Goal: Task Accomplishment & Management: Complete application form

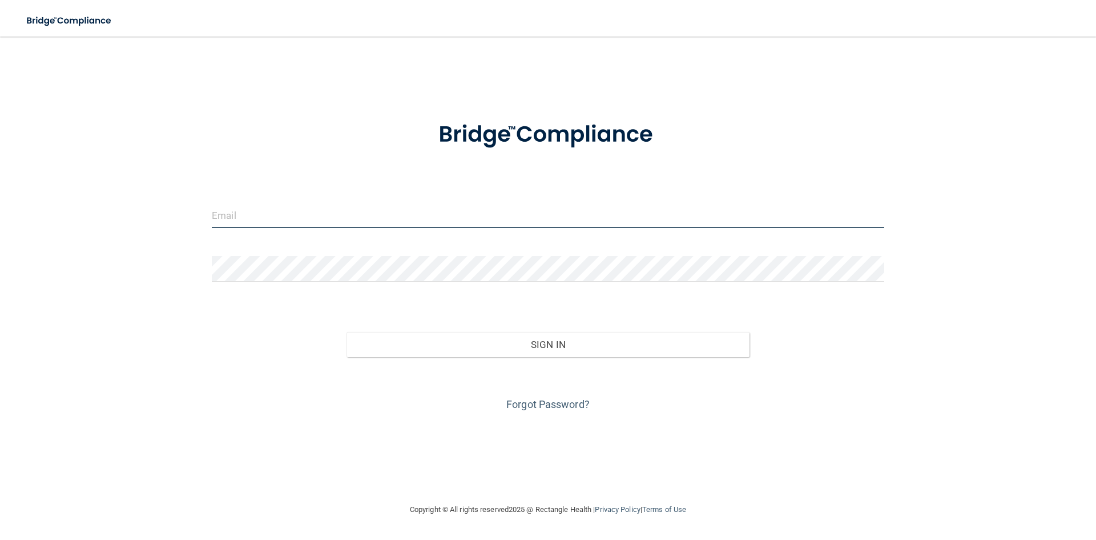
click at [254, 222] on input "email" at bounding box center [548, 215] width 673 height 26
type input "[EMAIL_ADDRESS][DOMAIN_NAME]"
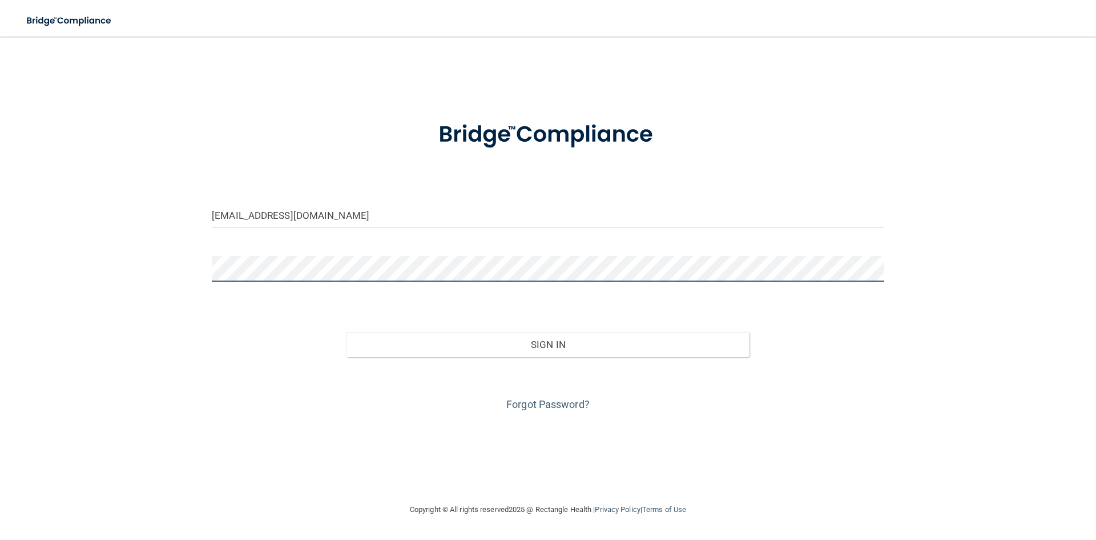
click at [347, 332] on button "Sign In" at bounding box center [549, 344] width 404 height 25
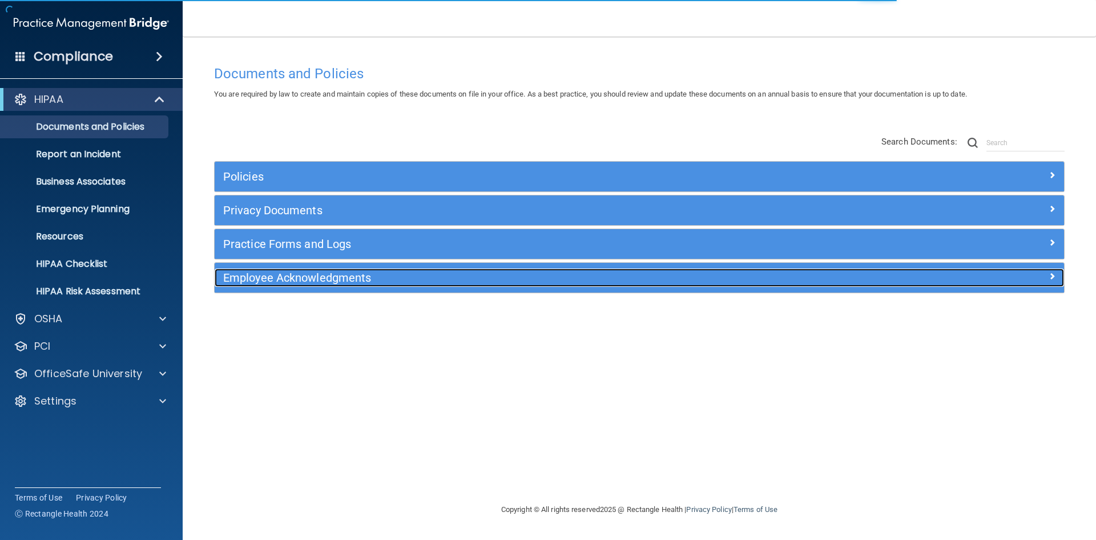
click at [310, 280] on h5 "Employee Acknowledgments" at bounding box center [533, 277] width 620 height 13
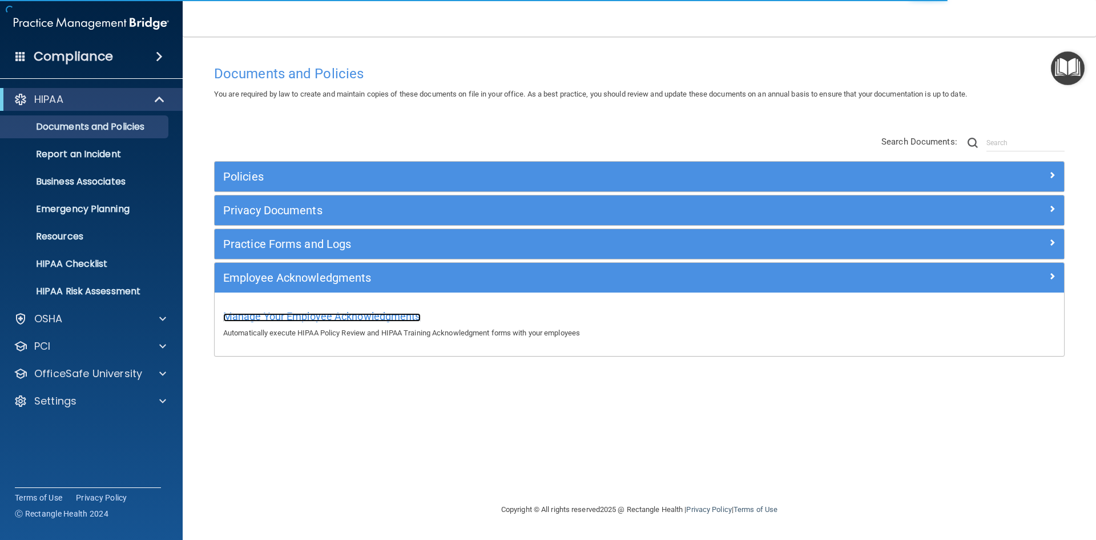
click at [316, 320] on span "Manage Your Employee Acknowledgments" at bounding box center [322, 316] width 198 height 12
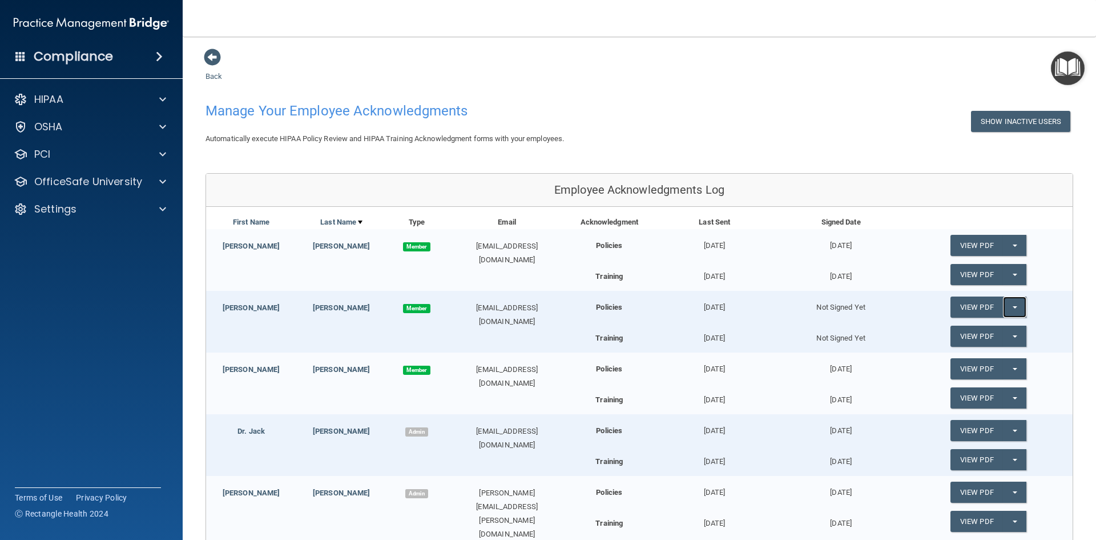
click at [1015, 306] on button "Split button!" at bounding box center [1014, 306] width 23 height 21
click at [999, 332] on link "Send Acknowledgment" at bounding box center [1000, 329] width 99 height 17
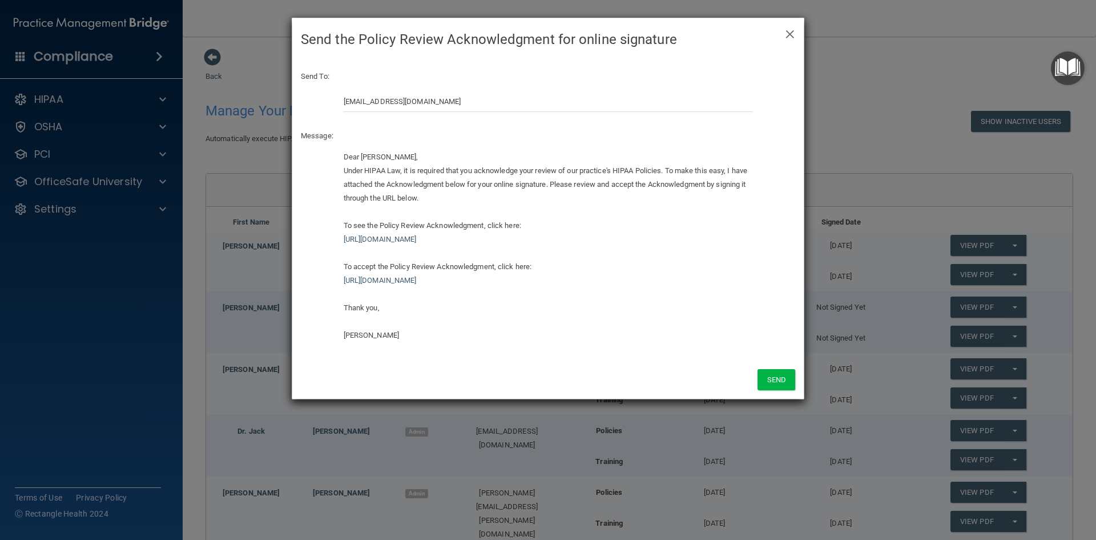
click at [344, 168] on div "Dear [PERSON_NAME], Under HIPAA Law, it is required that you acknowledge your r…" at bounding box center [548, 246] width 409 height 192
click at [345, 170] on div "Dear [PERSON_NAME], Under HIPAA Law, it is required that you acknowledge your r…" at bounding box center [548, 246] width 409 height 192
click at [355, 176] on div "Dear [PERSON_NAME], Under HIPAA Law, it is required that you acknowledge your r…" at bounding box center [548, 246] width 409 height 192
click at [429, 159] on div "Dear [PERSON_NAME], Under HIPAA Law, it is required that you acknowledge your r…" at bounding box center [548, 246] width 409 height 192
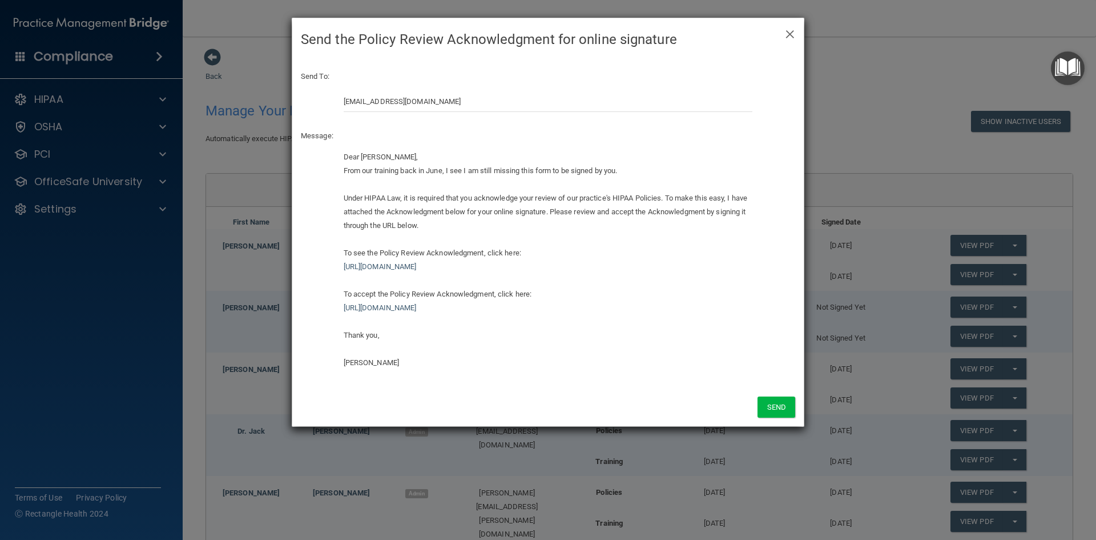
click at [636, 167] on div "From our training back in June, I see I am still missing this form to be signed…" at bounding box center [548, 171] width 409 height 14
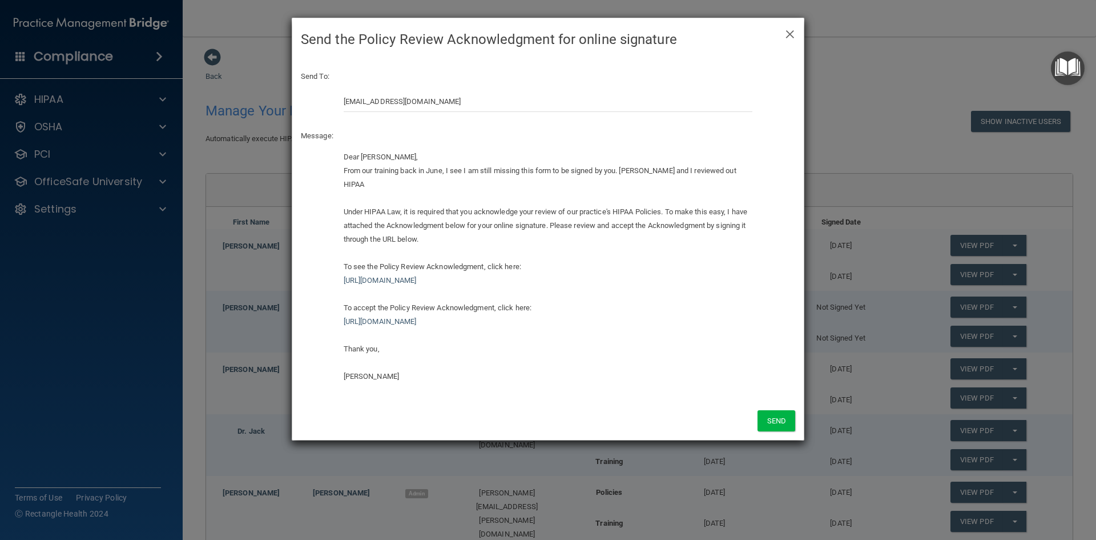
click at [709, 170] on div "From our training back in June, I see I am still missing this form to be signed…" at bounding box center [548, 177] width 409 height 27
click at [504, 180] on div "From our training back in June, I see I am still missing this form to be signed…" at bounding box center [548, 177] width 409 height 27
drag, startPoint x: 489, startPoint y: 183, endPoint x: 626, endPoint y: 170, distance: 138.2
click at [626, 170] on div "From our training back in June, I see I am still missing this form to be signed…" at bounding box center [548, 177] width 409 height 27
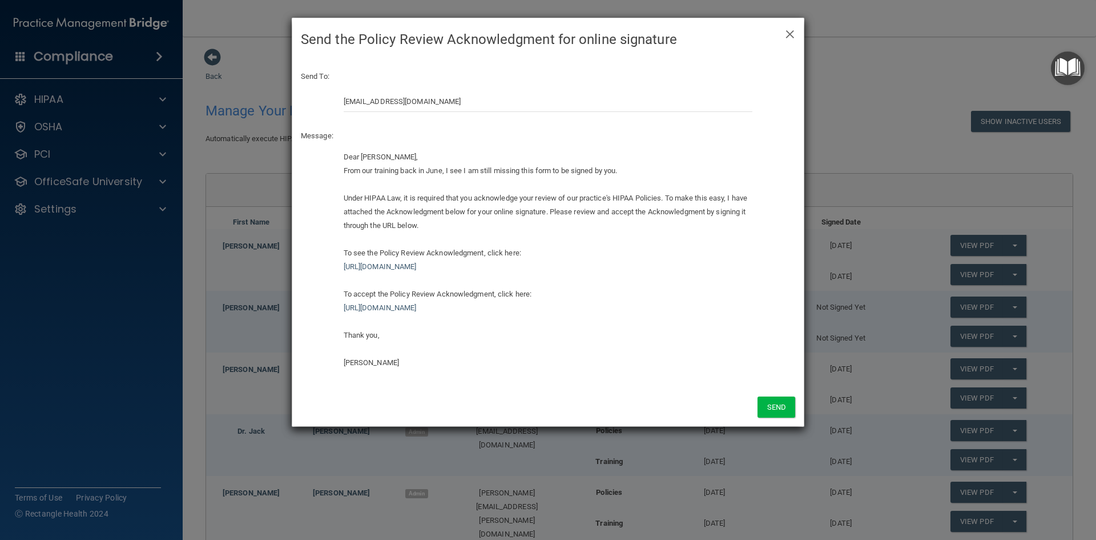
click at [344, 169] on div "From our training back in June, I see I am still missing this form to be signed…" at bounding box center [548, 171] width 409 height 14
click at [344, 170] on div "From our training back in June, I see I am still missing this form to be signed…" at bounding box center [548, 171] width 409 height 14
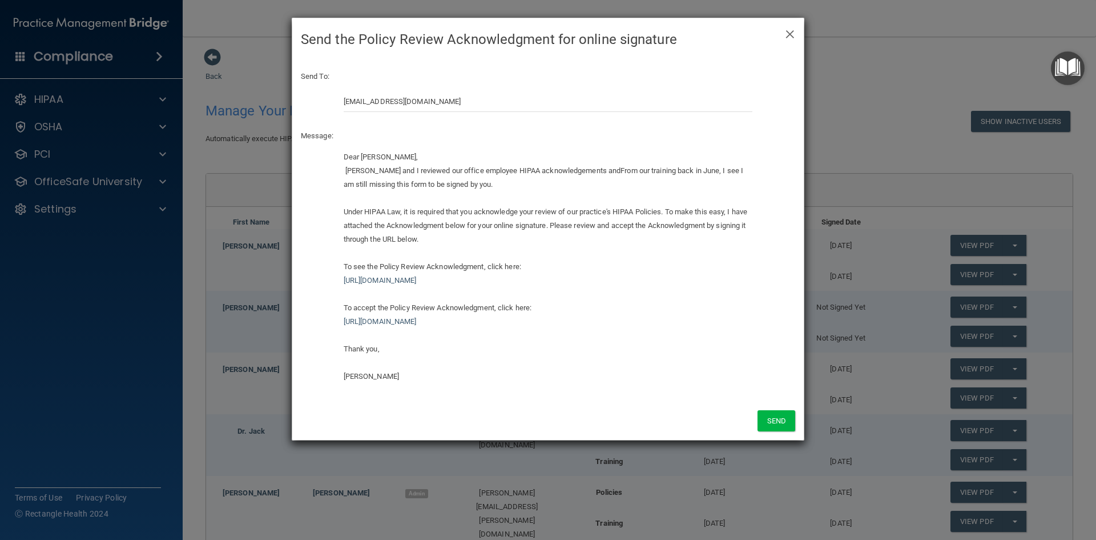
click at [347, 170] on span "[PERSON_NAME] and I reviewed our office employee HIPAA acknowledgements and" at bounding box center [483, 170] width 276 height 9
click at [588, 170] on span "[PERSON_NAME] and I reviewed our office employee HIPAA acknowledgements and" at bounding box center [482, 170] width 276 height 9
drag, startPoint x: 417, startPoint y: 184, endPoint x: 595, endPoint y: 188, distance: 178.2
click at [595, 188] on div "[PERSON_NAME] and I reviewed our office employee HIPAA acknowledgements and not…" at bounding box center [548, 177] width 409 height 27
drag, startPoint x: 423, startPoint y: 186, endPoint x: 715, endPoint y: 174, distance: 292.6
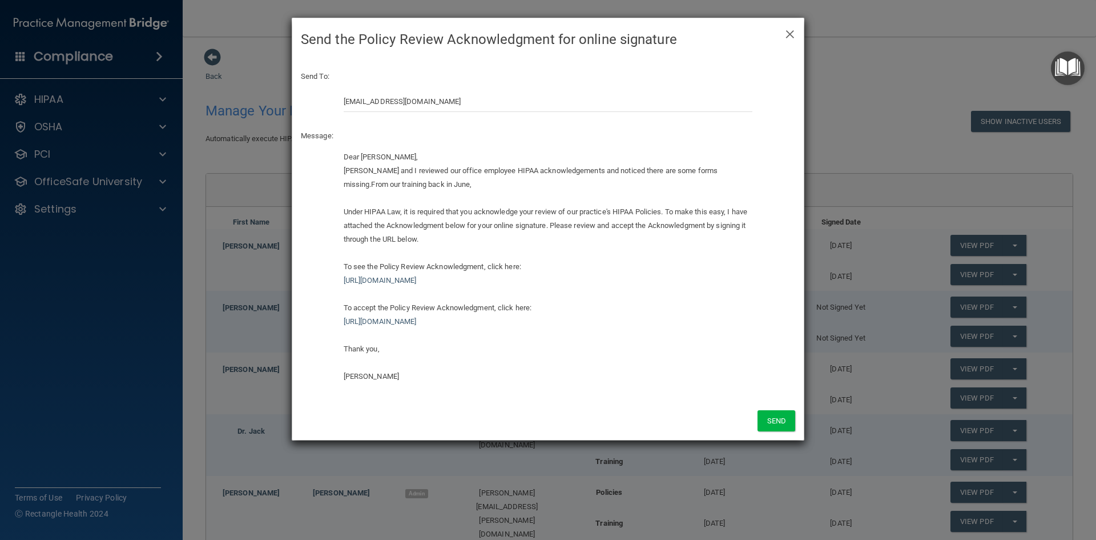
click at [715, 174] on div "[PERSON_NAME] and I reviewed our office employee HIPAA acknowledgements and not…" at bounding box center [548, 177] width 409 height 27
click at [718, 172] on span "[PERSON_NAME] and I reviewed our office employee HIPAA acknowledgements and not…" at bounding box center [531, 177] width 374 height 22
click at [472, 180] on span "From our training back in June," at bounding box center [421, 184] width 101 height 9
click at [443, 180] on span "rom our training back in June," at bounding box center [395, 184] width 97 height 9
click at [501, 190] on div "[PERSON_NAME] and I reviewed our office employee HIPAA acknowledgements and not…" at bounding box center [548, 177] width 409 height 27
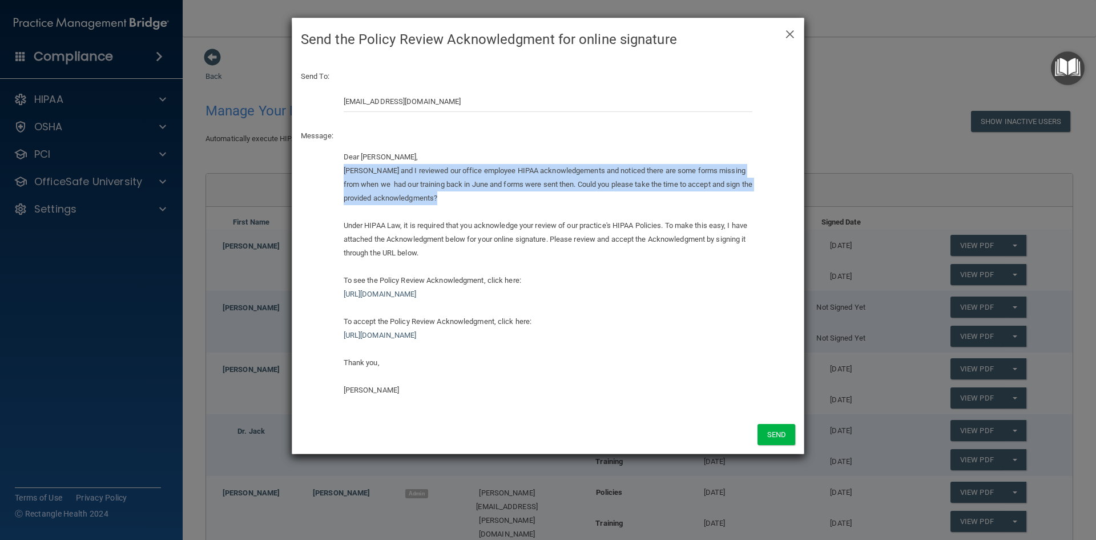
drag, startPoint x: 462, startPoint y: 200, endPoint x: 345, endPoint y: 173, distance: 120.1
click at [345, 173] on div "[PERSON_NAME] and I reviewed our office employee HIPAA acknowledgements and not…" at bounding box center [548, 184] width 409 height 41
copy div "[PERSON_NAME] and I reviewed our office employee HIPAA acknowledgements and not…"
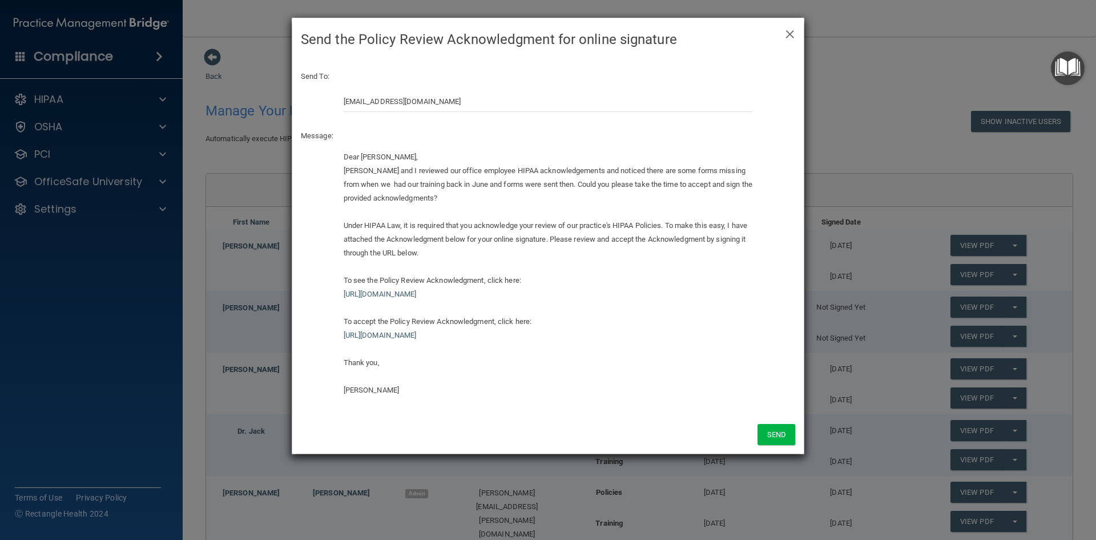
click at [377, 213] on div "Under HIPAA Law, it is required that you acknowledge your review of our practic…" at bounding box center [548, 301] width 409 height 192
click at [781, 433] on button "Send" at bounding box center [777, 434] width 38 height 21
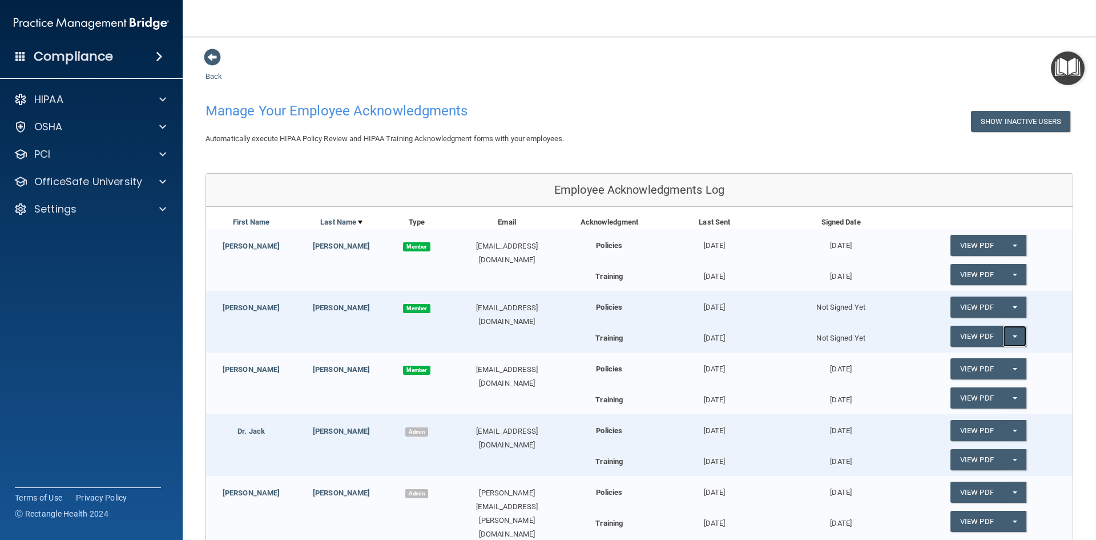
click at [1010, 337] on button "Split button!" at bounding box center [1014, 335] width 23 height 21
click at [1005, 358] on link "Send Acknowledgment PDF" at bounding box center [1008, 359] width 114 height 17
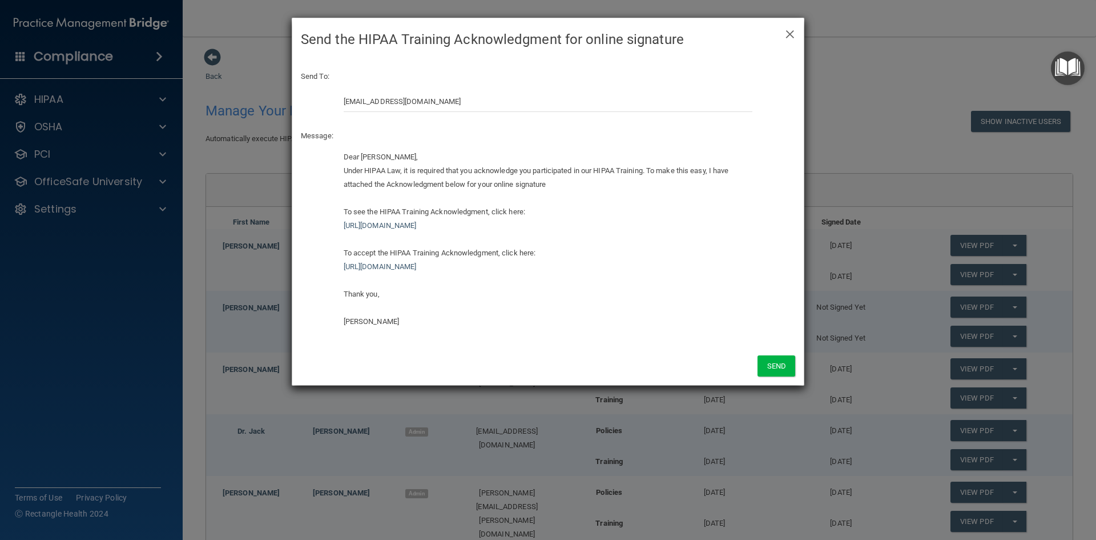
click at [345, 171] on div "Dear [PERSON_NAME], Under HIPAA Law, it is required that you acknowledge you pa…" at bounding box center [548, 239] width 409 height 178
click at [428, 158] on div "Dear [PERSON_NAME], Under HIPAA Law, it is required that you acknowledge you pa…" at bounding box center [548, 239] width 409 height 178
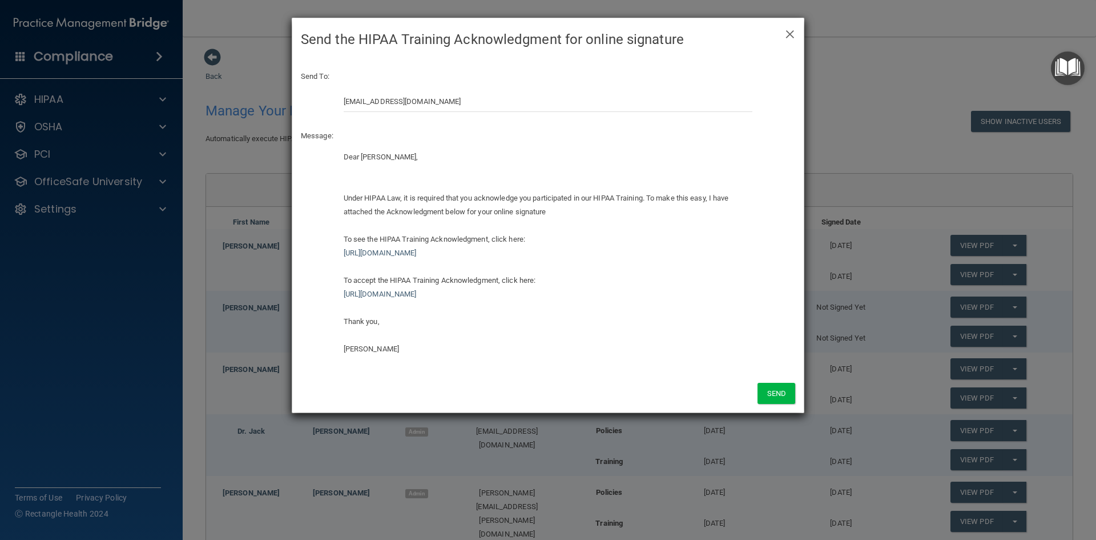
click at [351, 166] on div at bounding box center [548, 171] width 409 height 14
click at [356, 173] on div at bounding box center [548, 171] width 409 height 14
click at [352, 174] on div at bounding box center [548, 171] width 409 height 14
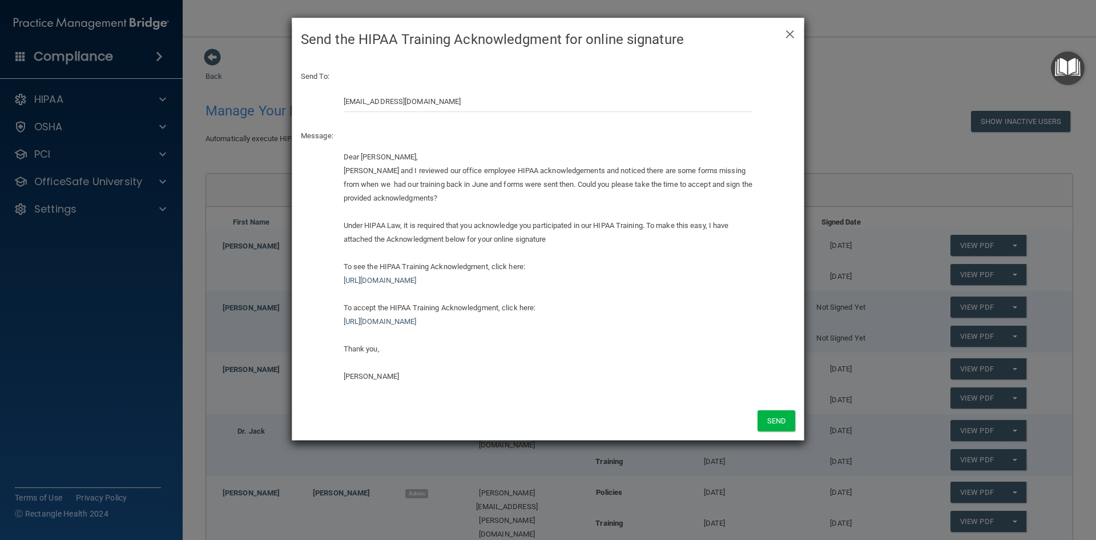
click at [446, 159] on div "Dear [PERSON_NAME], [PERSON_NAME] and I reviewed our office employee HIPAA ackn…" at bounding box center [548, 266] width 409 height 233
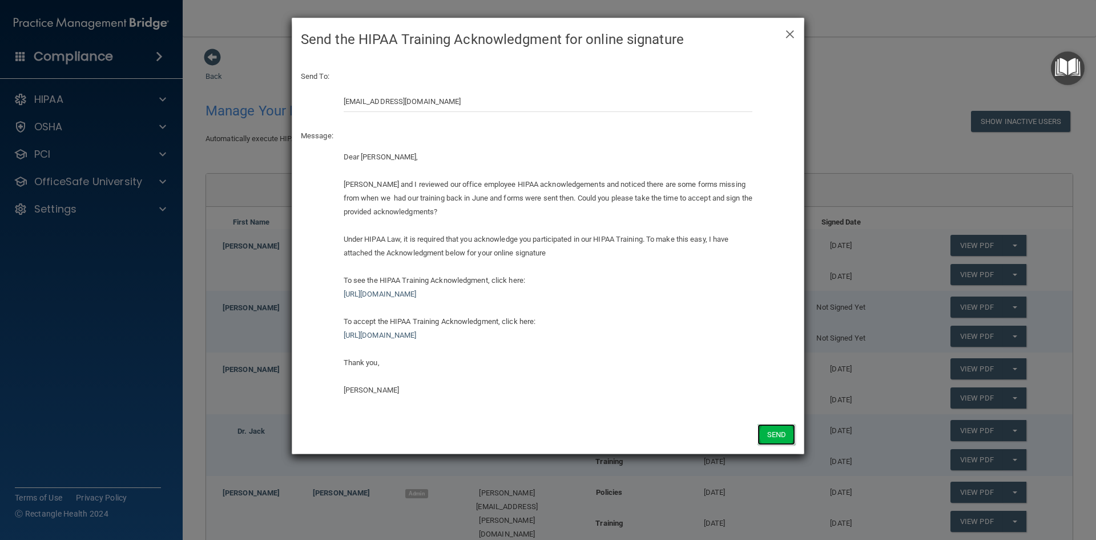
click at [771, 436] on button "Send" at bounding box center [777, 434] width 38 height 21
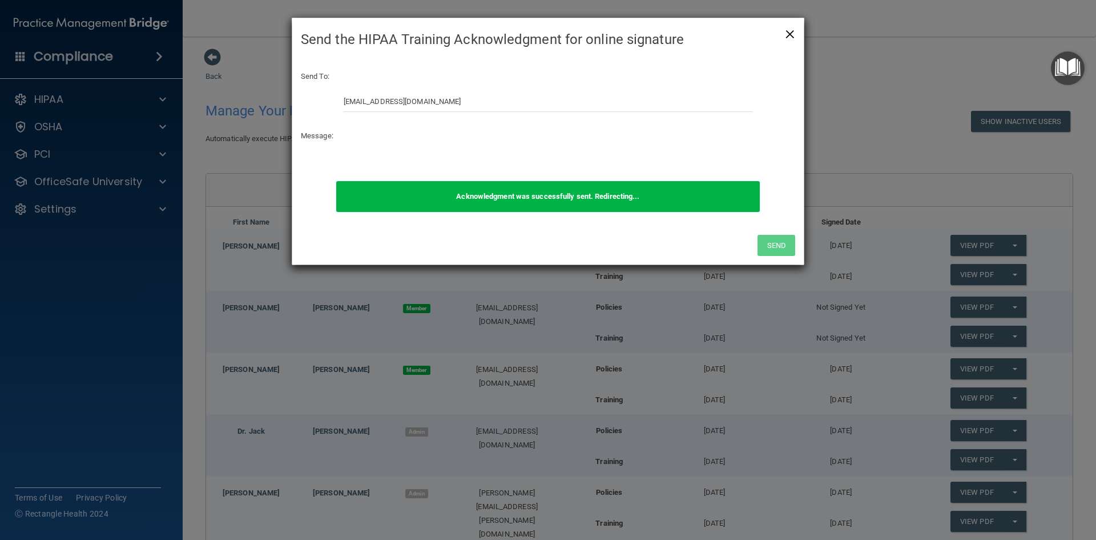
click at [791, 33] on span "×" at bounding box center [790, 32] width 10 height 23
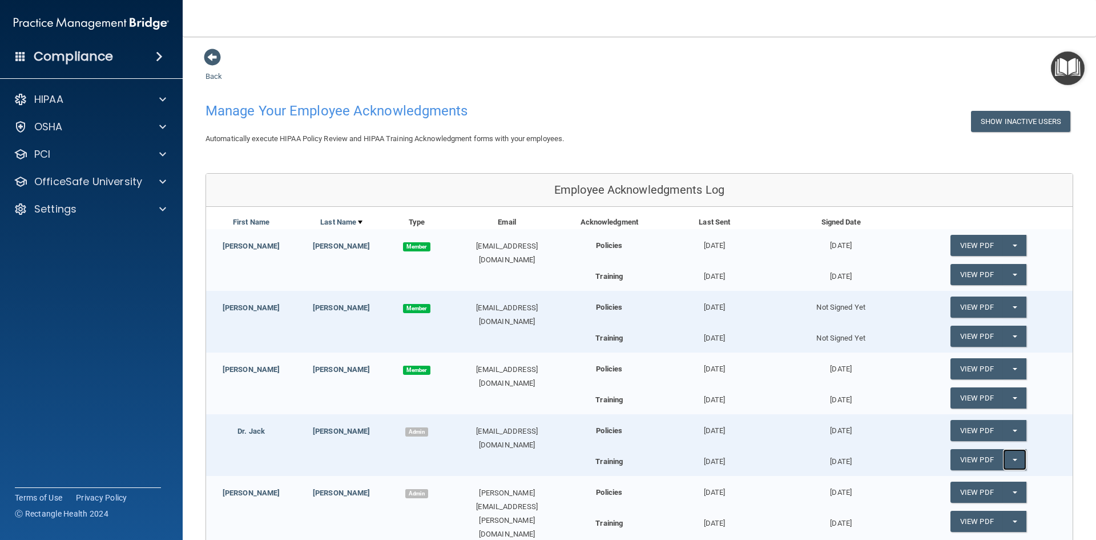
click at [1009, 462] on button "Split button!" at bounding box center [1014, 459] width 23 height 21
click at [979, 481] on link "Update Acknowledgment" at bounding box center [1003, 482] width 105 height 17
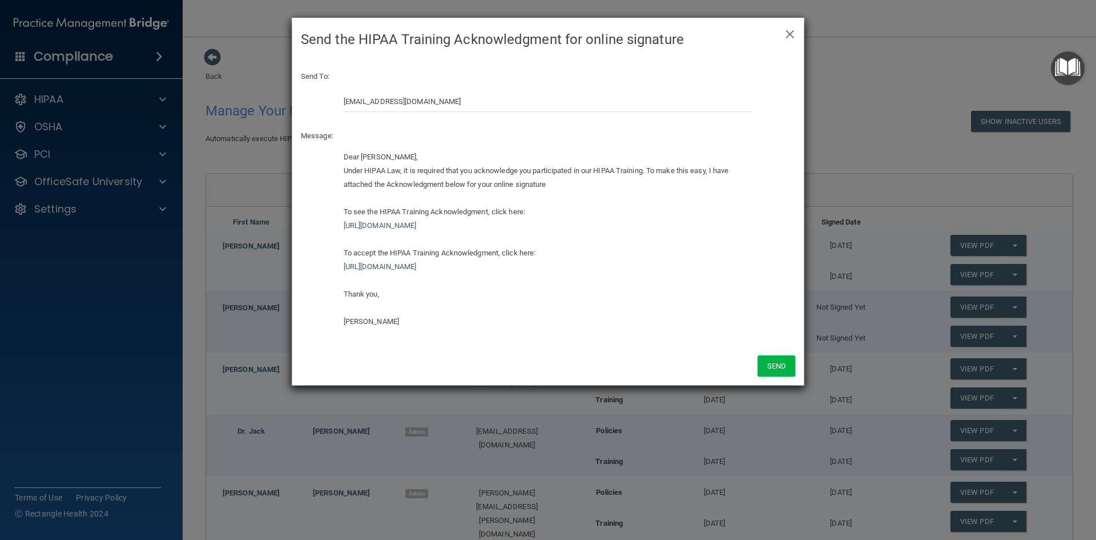
click at [347, 166] on div "Dear [PERSON_NAME], Under HIPAA Law, it is required that you acknowledge you pa…" at bounding box center [548, 239] width 409 height 178
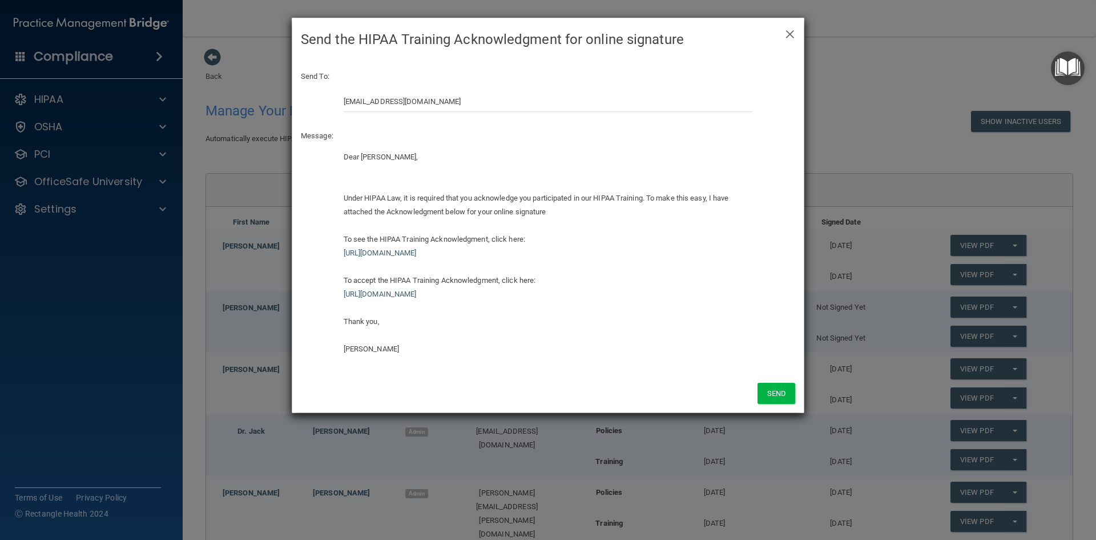
click at [351, 170] on div "Dear [PERSON_NAME], Under HIPAA Law, it is required that you acknowledge you pa…" at bounding box center [548, 253] width 409 height 206
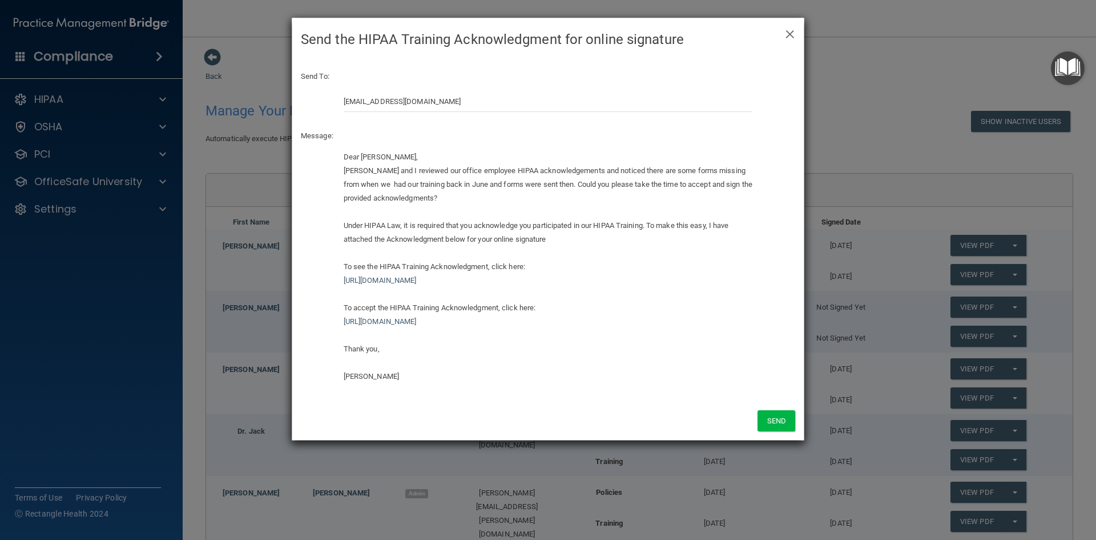
click at [431, 158] on div "Dear [PERSON_NAME], [PERSON_NAME] and I reviewed our office employee HIPAA ackn…" at bounding box center [548, 266] width 409 height 233
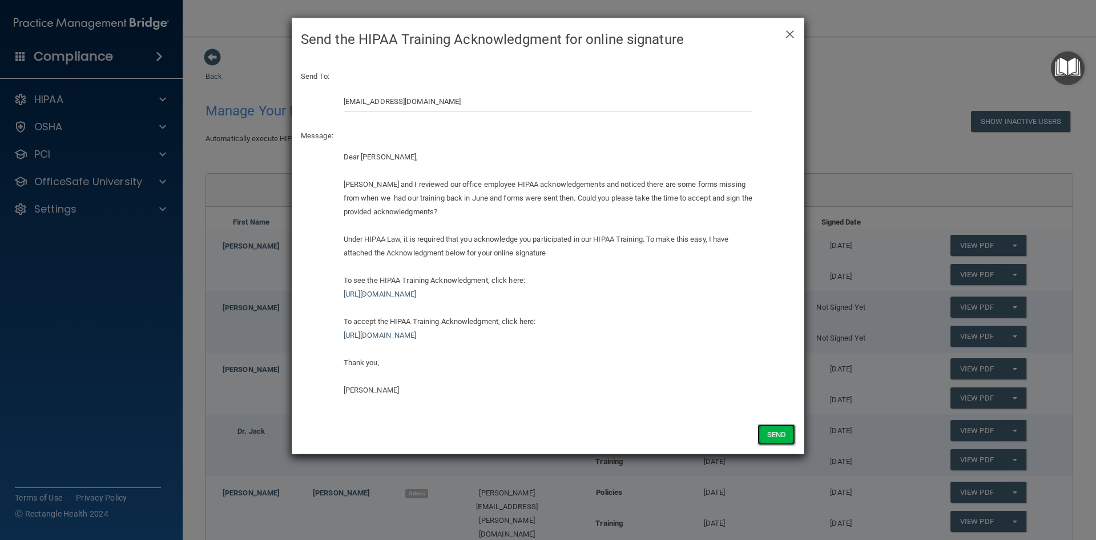
click at [782, 433] on button "Send" at bounding box center [777, 434] width 38 height 21
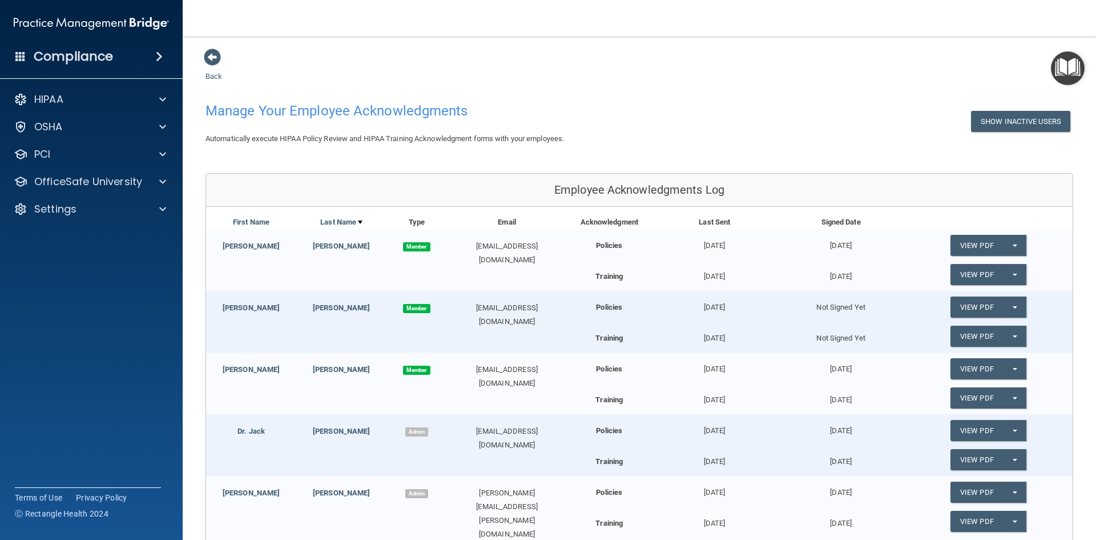
scroll to position [220, 0]
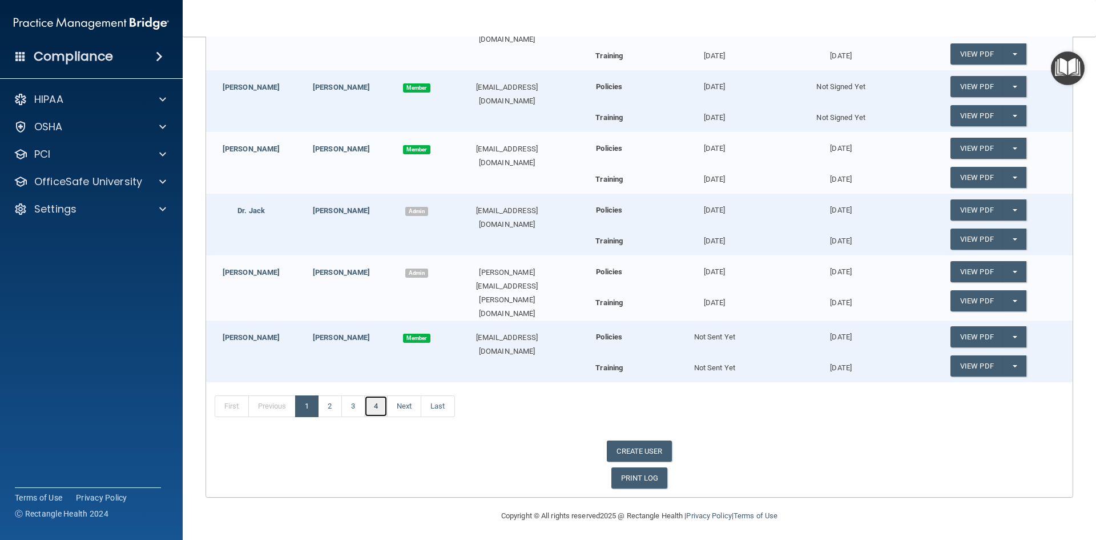
click at [375, 402] on link "4" at bounding box center [375, 406] width 23 height 22
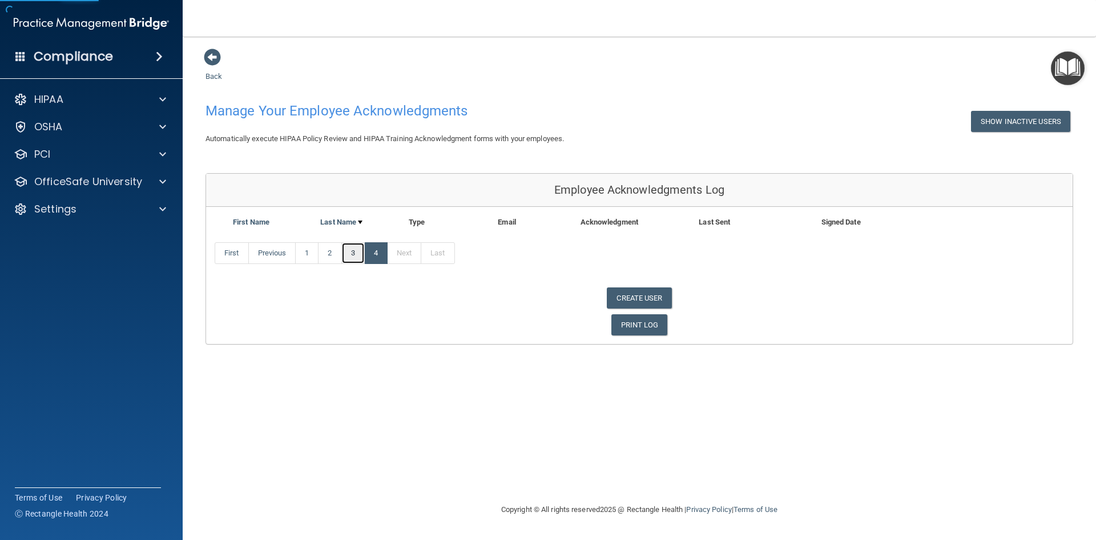
click at [352, 257] on link "3" at bounding box center [352, 253] width 23 height 22
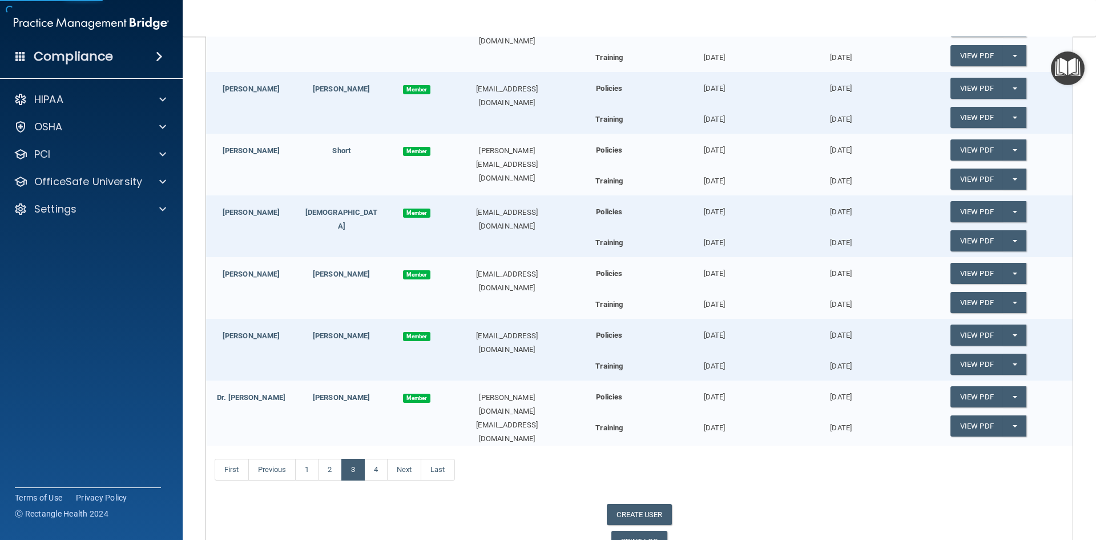
scroll to position [228, 0]
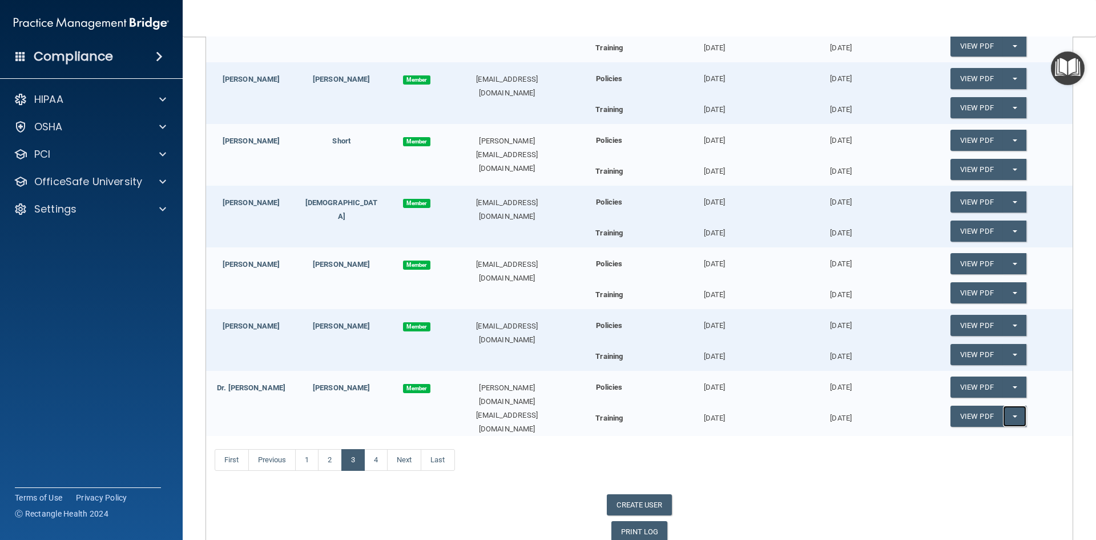
click at [1014, 420] on button "Split button!" at bounding box center [1014, 415] width 23 height 21
click at [1007, 438] on link "Update Acknowledgment" at bounding box center [1003, 439] width 105 height 17
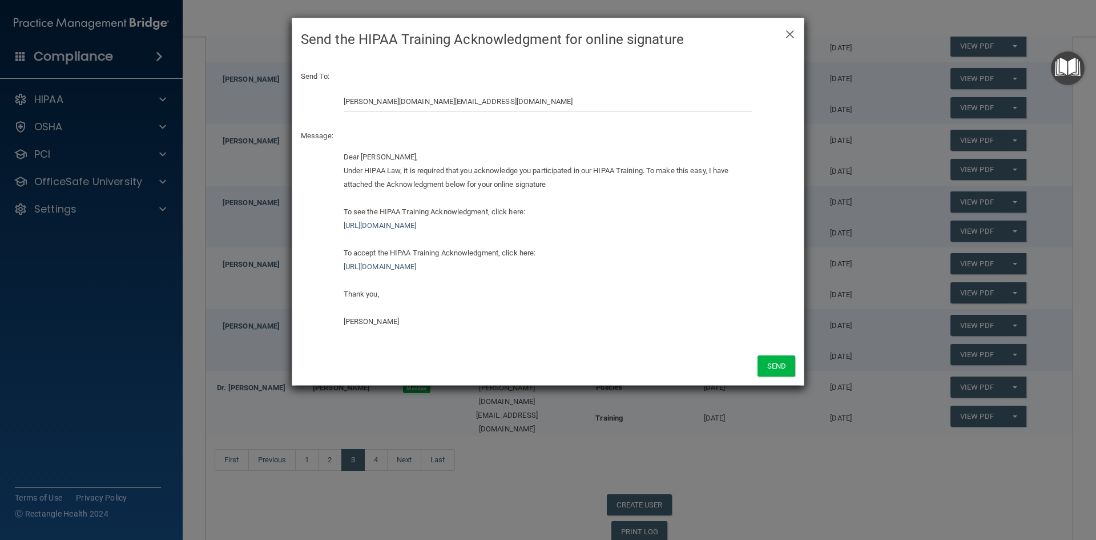
click at [344, 172] on div "Dear [PERSON_NAME], Under HIPAA Law, it is required that you acknowledge you pa…" at bounding box center [548, 239] width 409 height 178
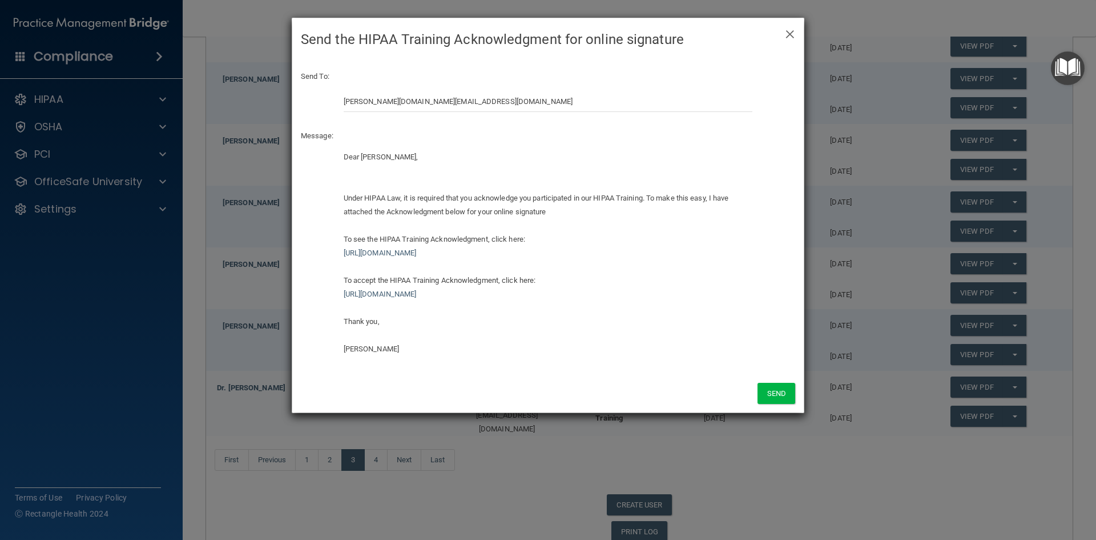
click at [353, 173] on div "Dear [PERSON_NAME], Under HIPAA Law, it is required that you acknowledge you pa…" at bounding box center [548, 253] width 409 height 206
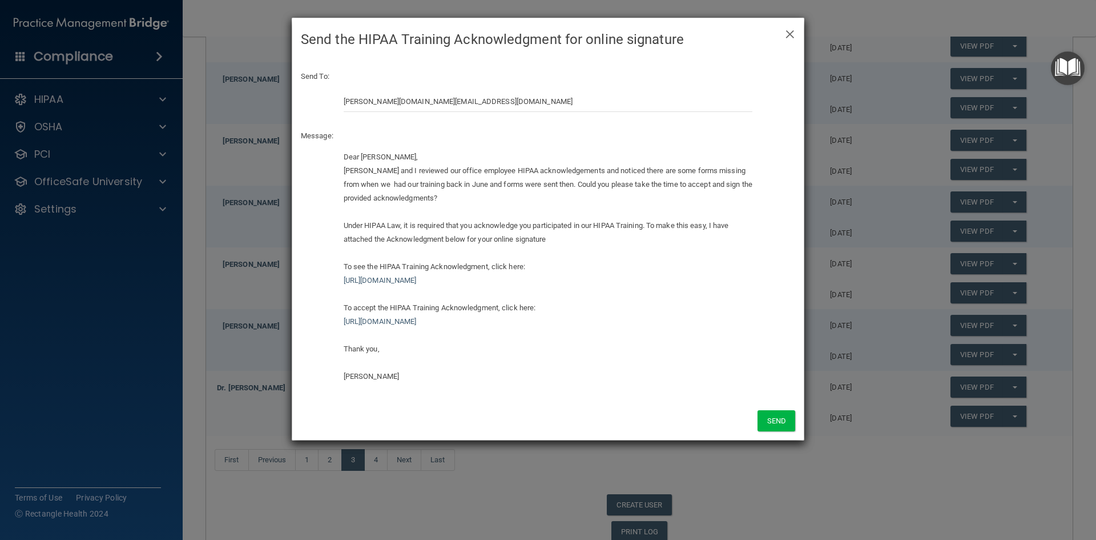
click at [447, 156] on div "Dear [PERSON_NAME], [PERSON_NAME] and I reviewed our office employee HIPAA ackn…" at bounding box center [548, 266] width 409 height 233
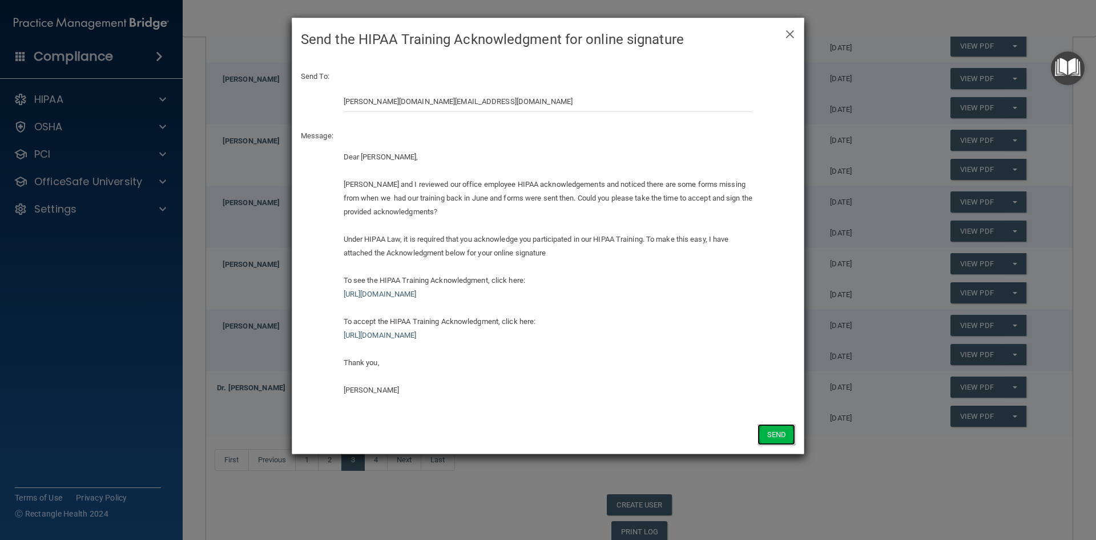
click at [781, 433] on button "Send" at bounding box center [777, 434] width 38 height 21
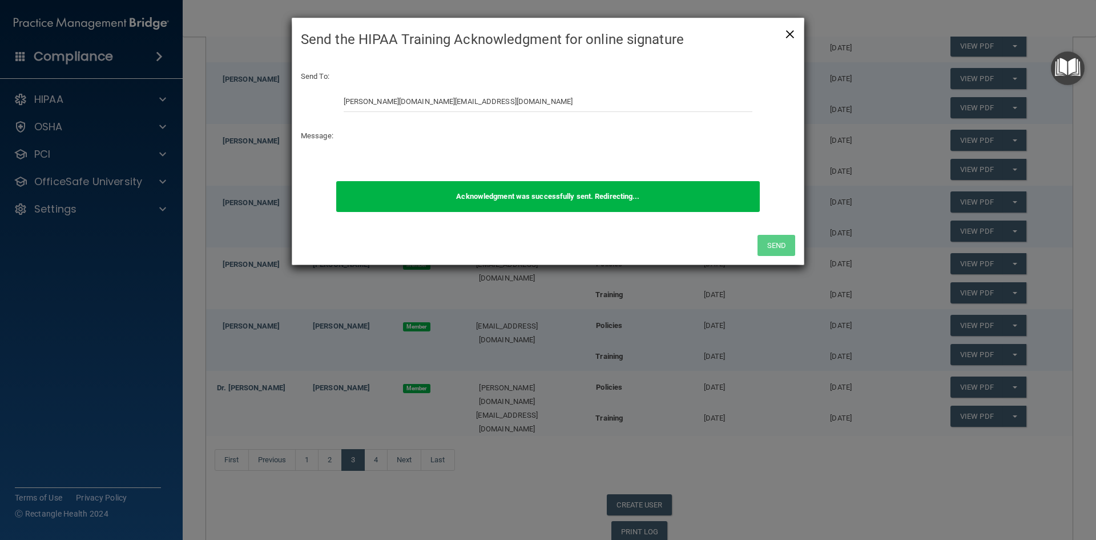
click at [789, 30] on span "×" at bounding box center [790, 32] width 10 height 23
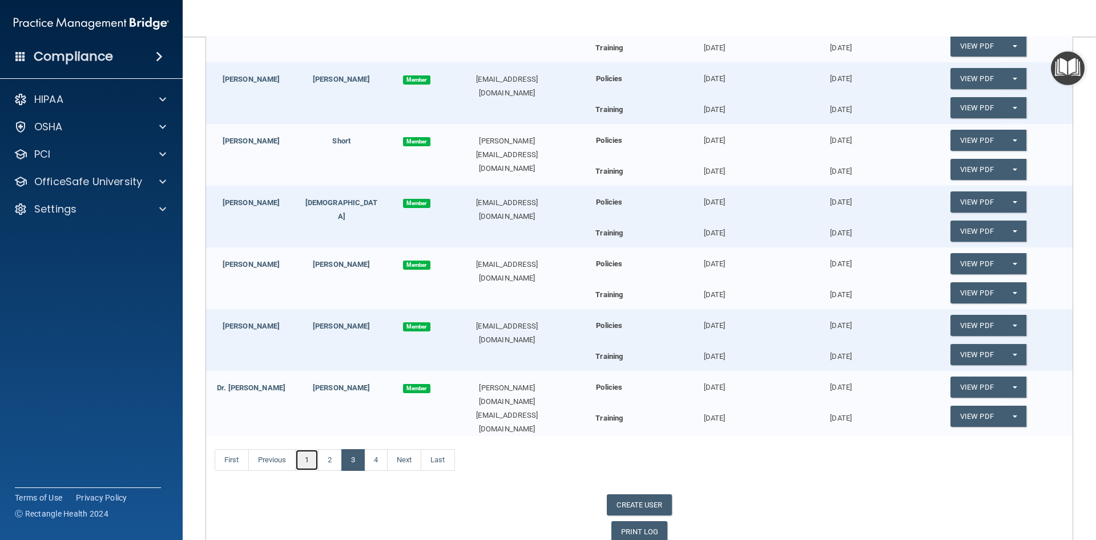
click at [313, 456] on link "1" at bounding box center [306, 460] width 23 height 22
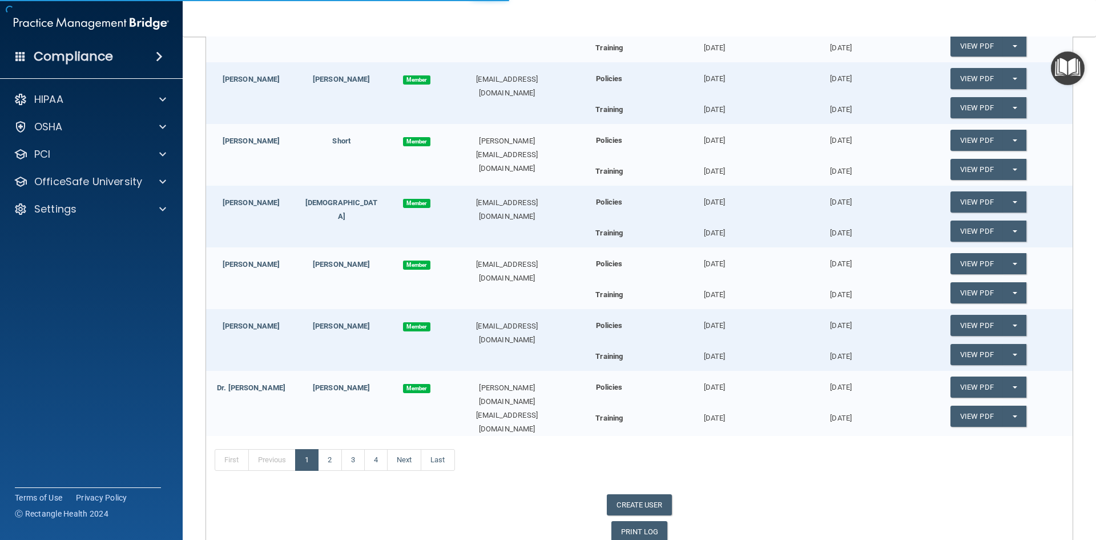
scroll to position [220, 0]
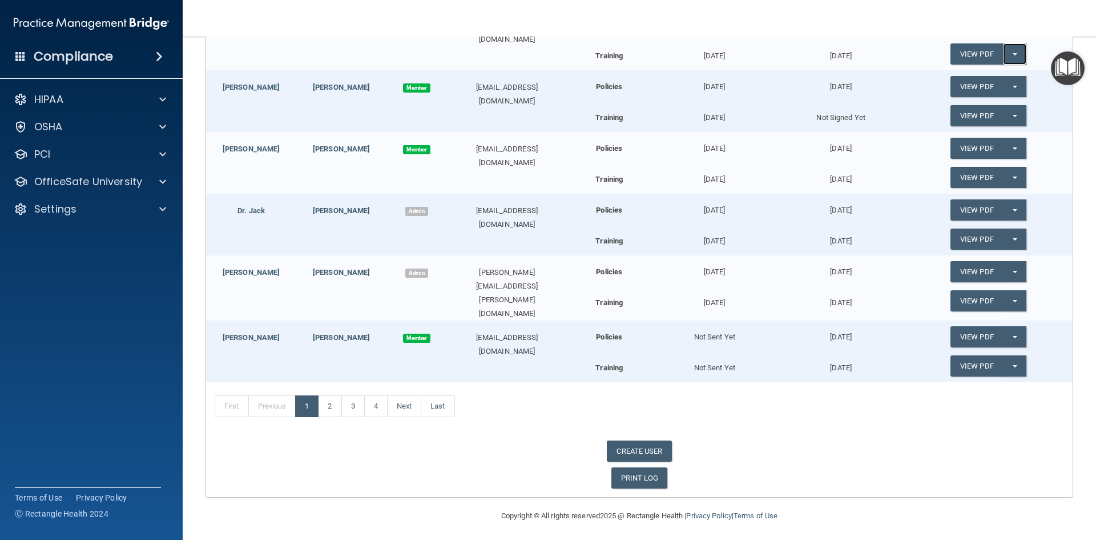
click at [1015, 49] on button "Split button!" at bounding box center [1014, 53] width 23 height 21
click at [952, 53] on link "View PDF" at bounding box center [977, 53] width 53 height 21
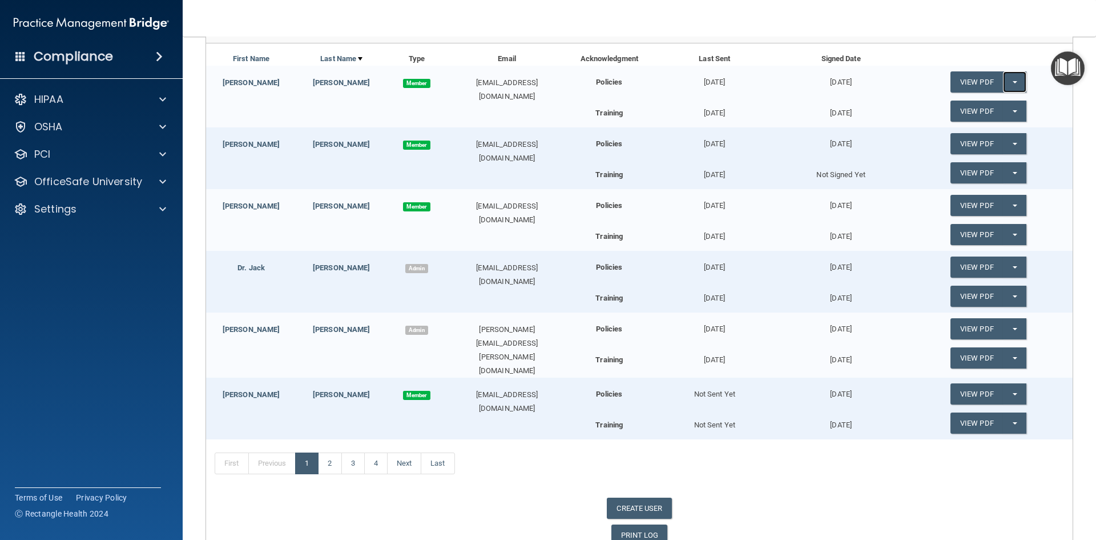
click at [1013, 82] on span "button" at bounding box center [1015, 82] width 5 height 2
click at [990, 102] on link "Update Acknowledgment" at bounding box center [1003, 105] width 105 height 17
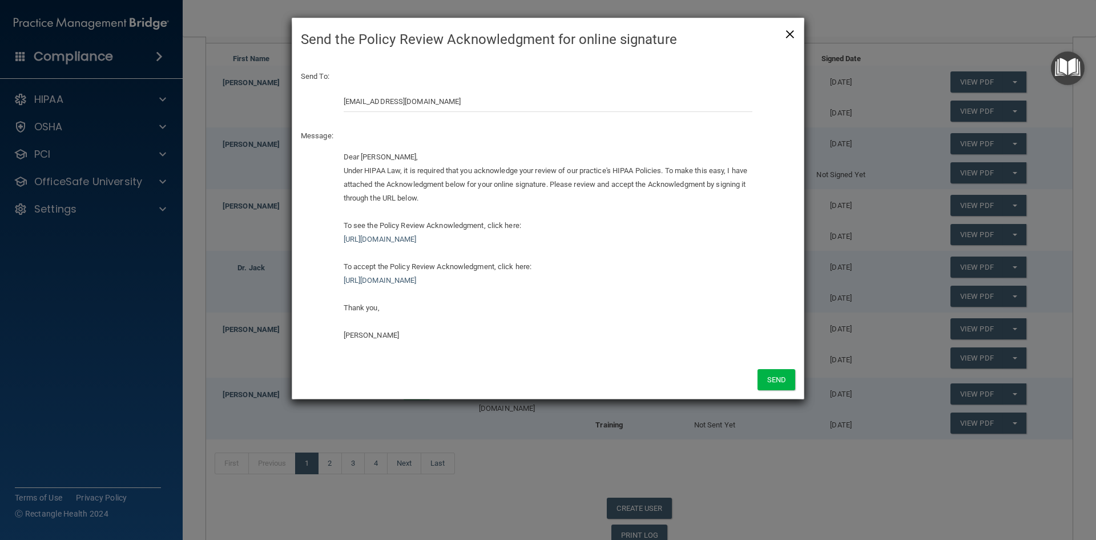
click at [790, 35] on span "×" at bounding box center [790, 32] width 10 height 23
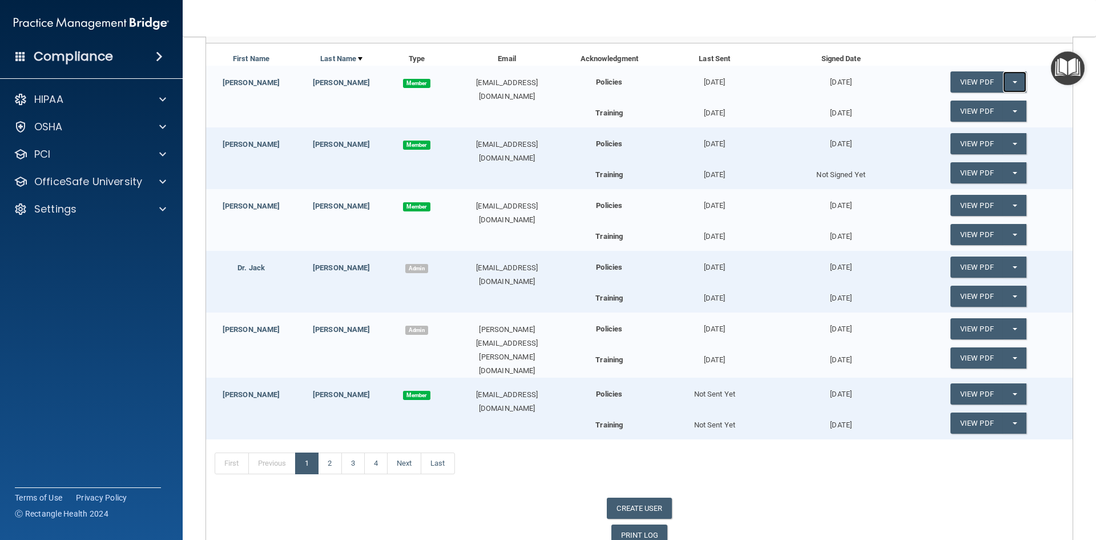
click at [1013, 82] on span "button" at bounding box center [1015, 82] width 5 height 2
click at [1002, 107] on link "Update Acknowledgment" at bounding box center [1003, 105] width 105 height 17
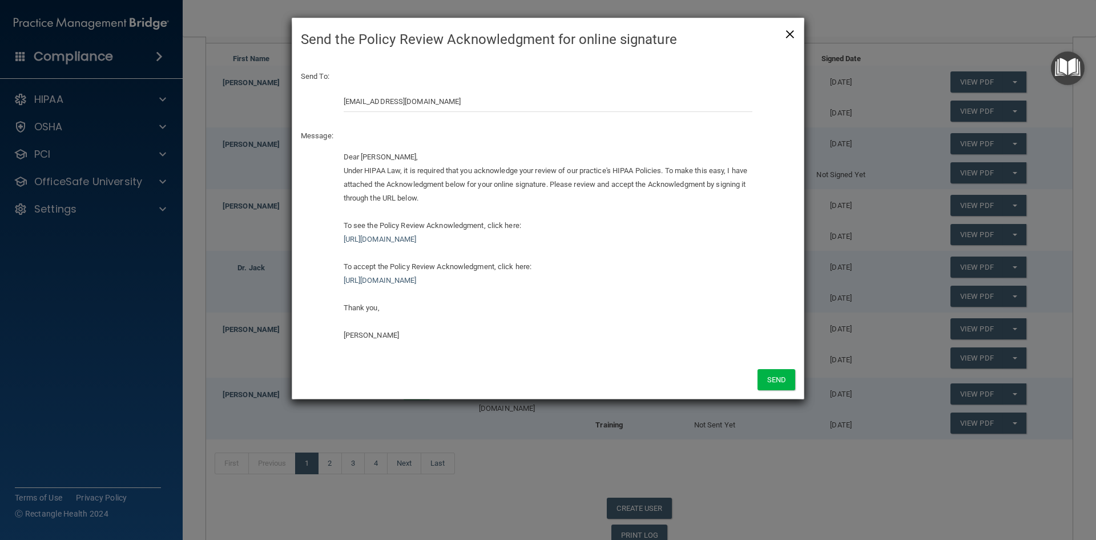
click at [790, 35] on span "×" at bounding box center [790, 32] width 10 height 23
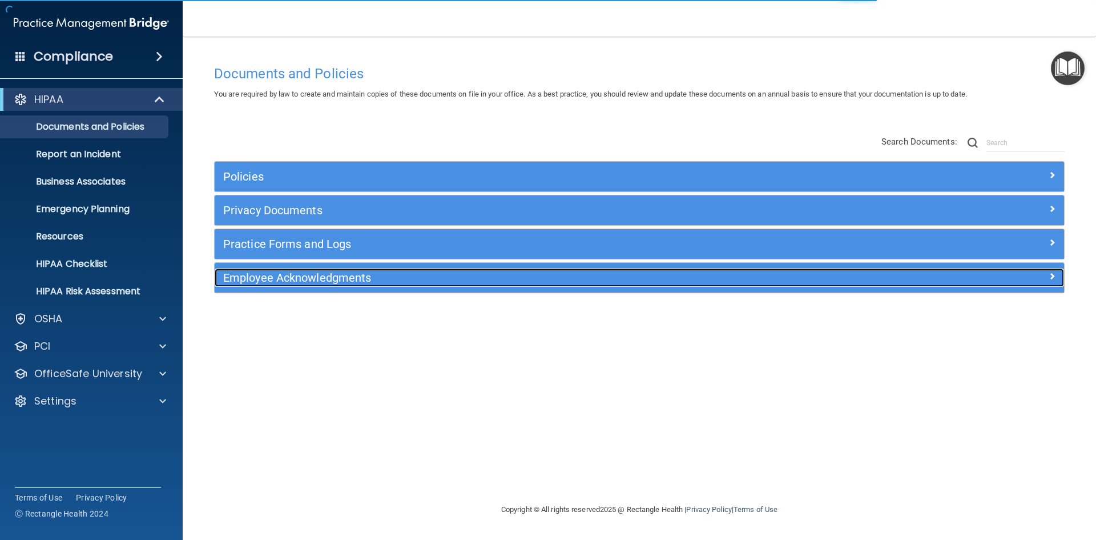
click at [293, 281] on h5 "Employee Acknowledgments" at bounding box center [533, 277] width 620 height 13
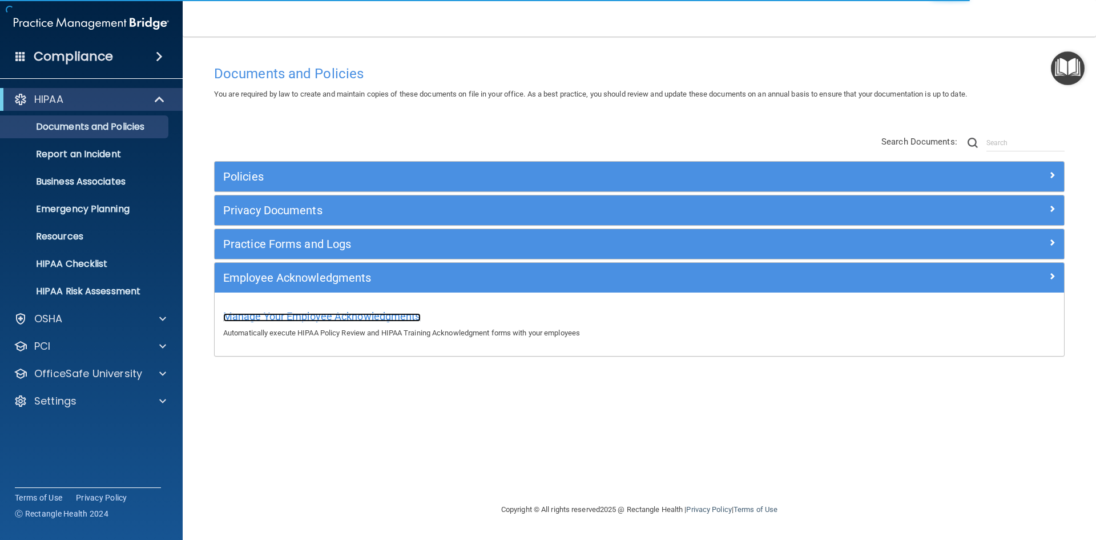
click at [288, 312] on span "Manage Your Employee Acknowledgments" at bounding box center [322, 316] width 198 height 12
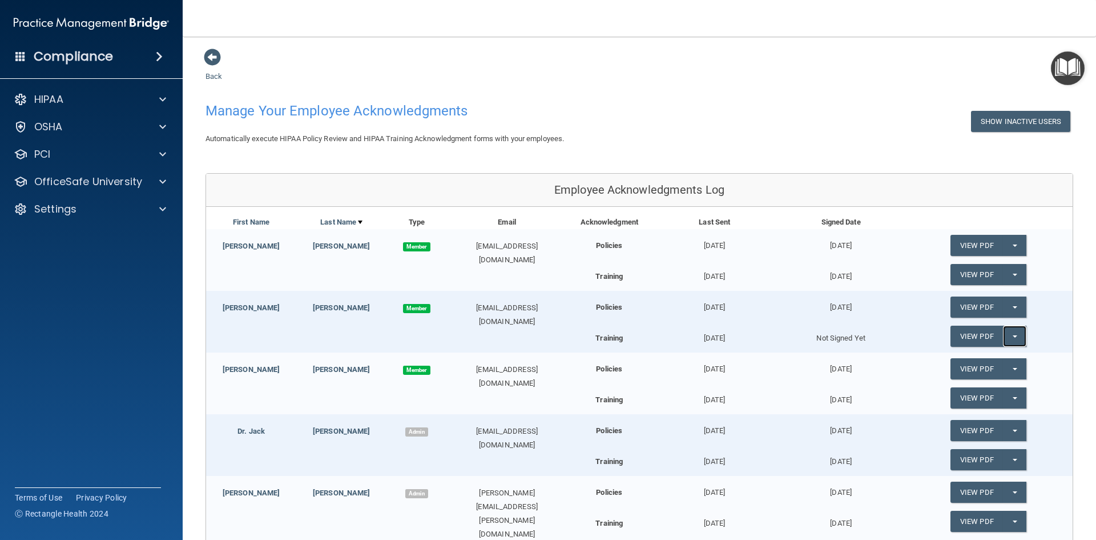
click at [1009, 334] on button "Split button!" at bounding box center [1014, 335] width 23 height 21
click at [998, 359] on link "Send Acknowledgment PDF" at bounding box center [1008, 359] width 114 height 17
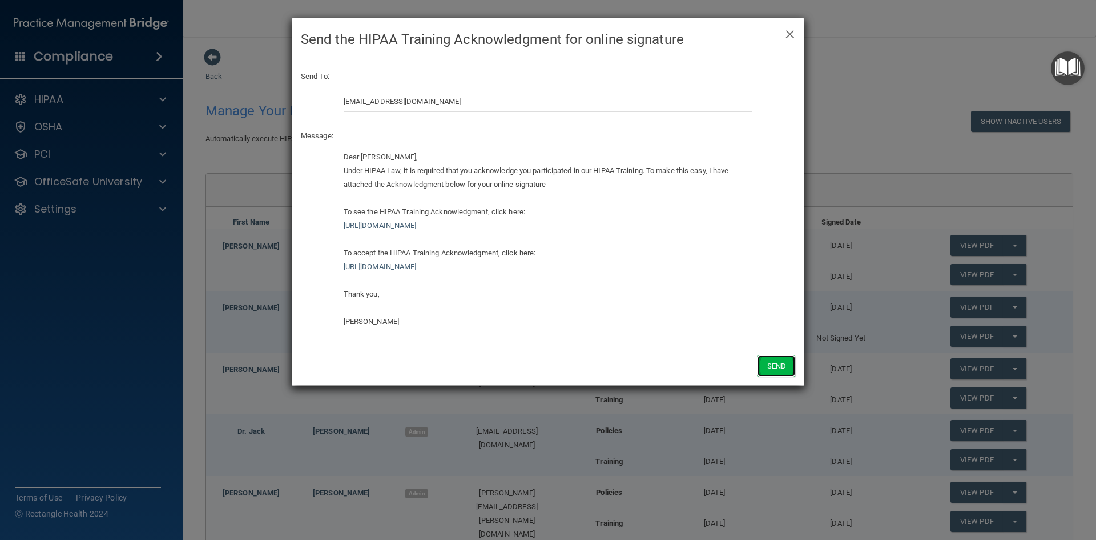
click at [775, 365] on button "Send" at bounding box center [777, 365] width 38 height 21
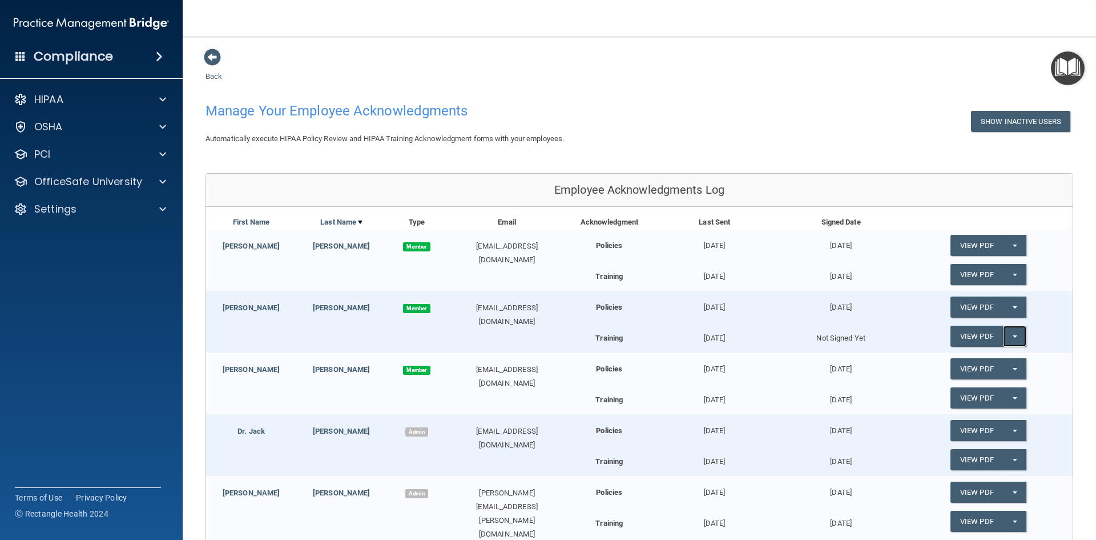
click at [1010, 335] on button "Split button!" at bounding box center [1014, 335] width 23 height 21
click at [1007, 357] on link "Send Acknowledgment PDF" at bounding box center [1008, 359] width 114 height 17
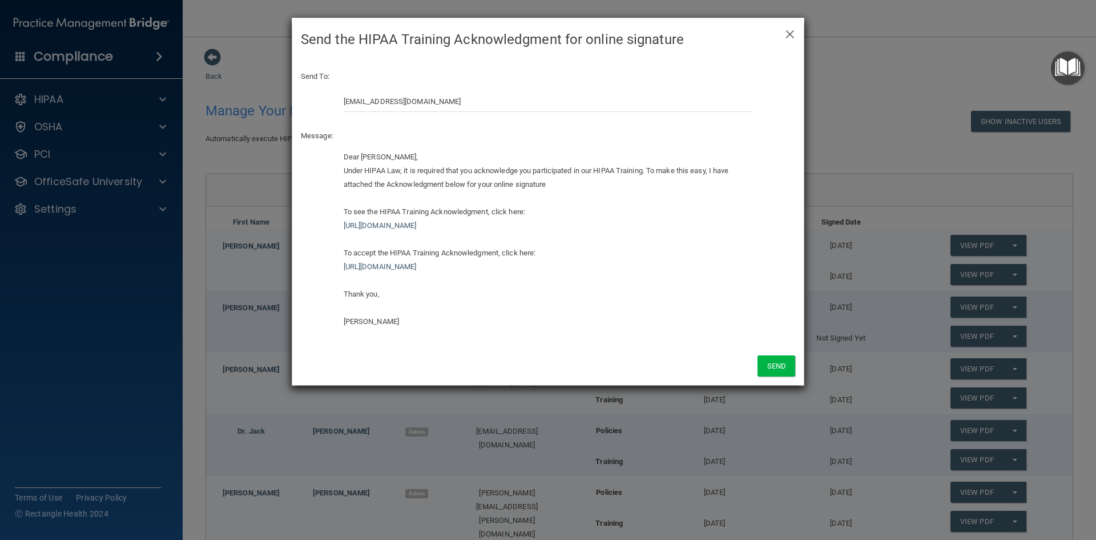
drag, startPoint x: 685, startPoint y: 272, endPoint x: 331, endPoint y: 261, distance: 354.2
click at [331, 261] on div "Dear [PERSON_NAME], Under HIPAA Law, it is required that you acknowledge you pa…" at bounding box center [548, 243] width 512 height 187
click at [774, 41] on h4 "Send the HIPAA Training Acknowledgment for online signature" at bounding box center [548, 39] width 495 height 25
click at [794, 34] on span "×" at bounding box center [790, 32] width 10 height 23
